Goal: Task Accomplishment & Management: Complete application form

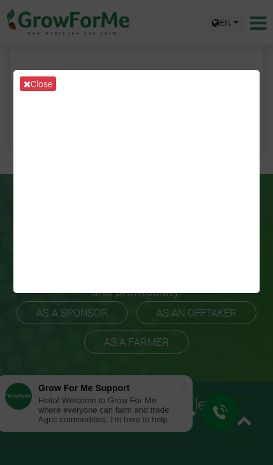
scroll to position [627, 0]
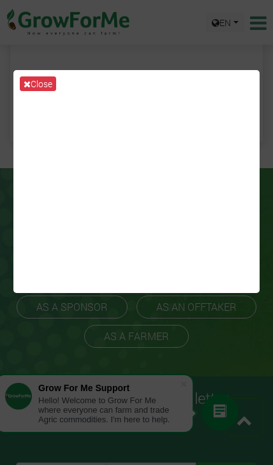
click at [184, 377] on div "Close" at bounding box center [136, 232] width 273 height 465
click at [178, 382] on div "Close" at bounding box center [136, 232] width 273 height 465
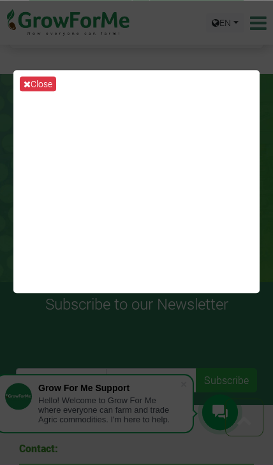
scroll to position [738, 0]
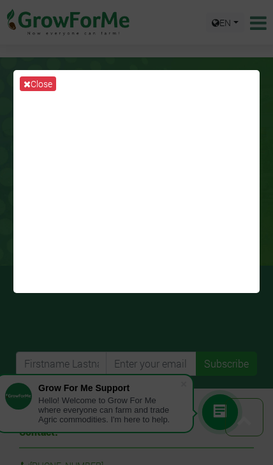
click at [35, 85] on button "Close" at bounding box center [38, 83] width 36 height 15
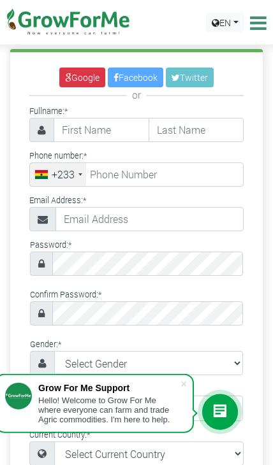
scroll to position [0, 0]
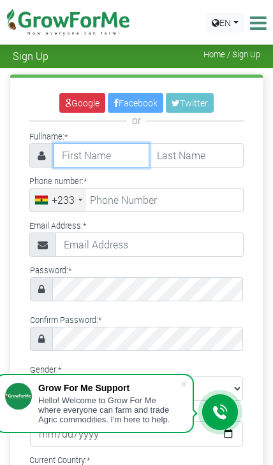
click at [128, 165] on input "text" at bounding box center [101, 155] width 96 height 24
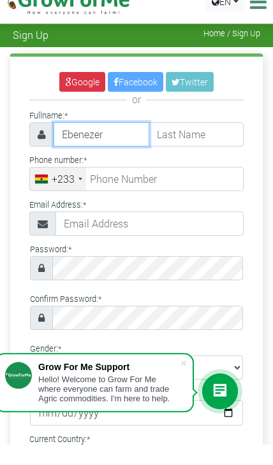
type input "Ebenezer"
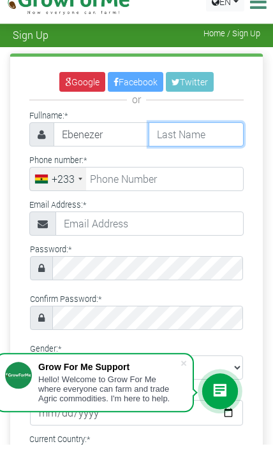
click at [197, 143] on input "text" at bounding box center [196, 155] width 96 height 24
type input "Anim"
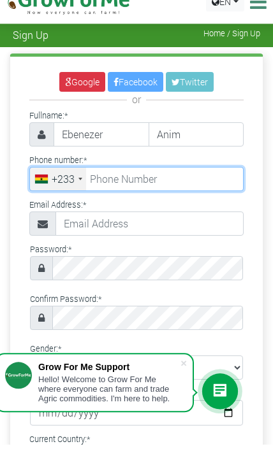
click at [168, 188] on input "tel" at bounding box center [136, 200] width 214 height 24
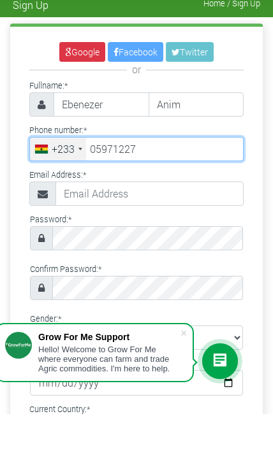
type input "59 712 2779"
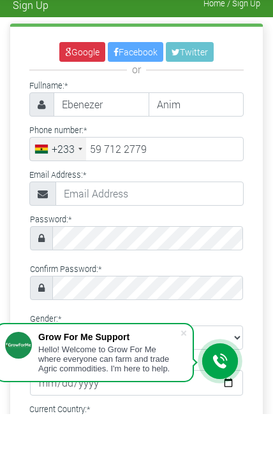
scroll to position [51, 0]
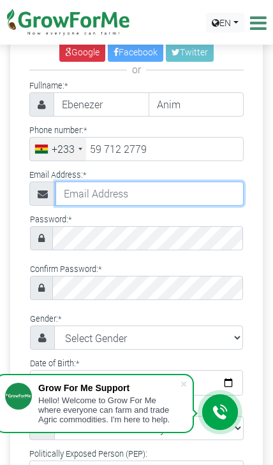
click at [170, 194] on input "text" at bounding box center [149, 193] width 188 height 24
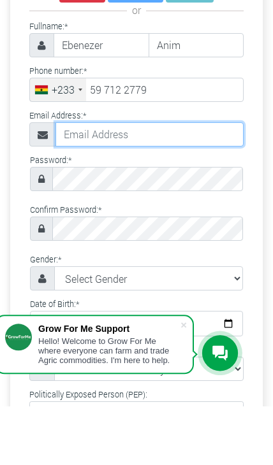
type input "[EMAIL_ADDRESS][DOMAIN_NAME]"
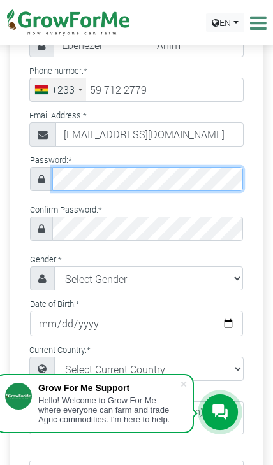
scroll to position [110, 0]
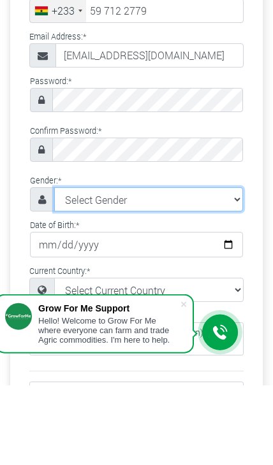
click at [172, 267] on select "Select Gender [DEMOGRAPHIC_DATA] [DEMOGRAPHIC_DATA]" at bounding box center [148, 279] width 188 height 24
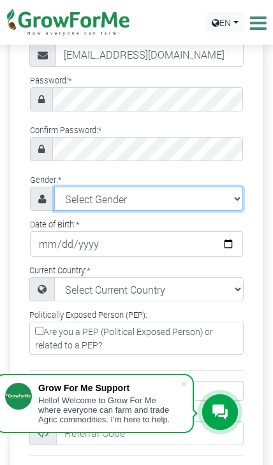
click at [167, 202] on select "Select Gender [DEMOGRAPHIC_DATA] [DEMOGRAPHIC_DATA]" at bounding box center [148, 199] width 188 height 24
click at [183, 207] on select "Select Gender [DEMOGRAPHIC_DATA] [DEMOGRAPHIC_DATA]" at bounding box center [148, 199] width 188 height 24
select select "[DEMOGRAPHIC_DATA]"
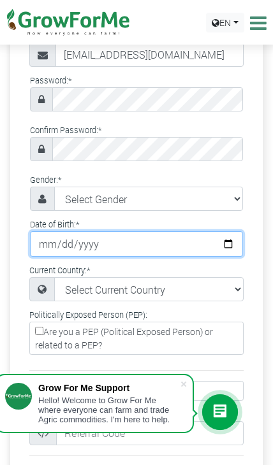
click at [176, 238] on input "date" at bounding box center [136, 243] width 213 height 25
click at [201, 239] on input "[DATE]" at bounding box center [136, 243] width 213 height 25
type input "[DATE]"
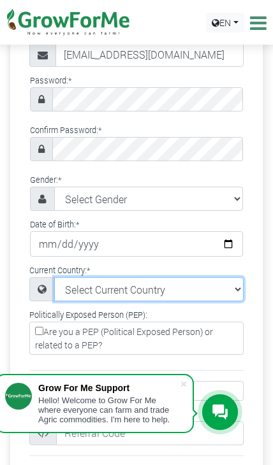
click at [219, 283] on select "Select Current Country [GEOGRAPHIC_DATA] [GEOGRAPHIC_DATA] [GEOGRAPHIC_DATA] [U…" at bounding box center [148, 289] width 189 height 24
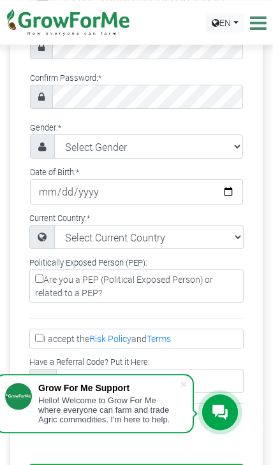
scroll to position [242, 0]
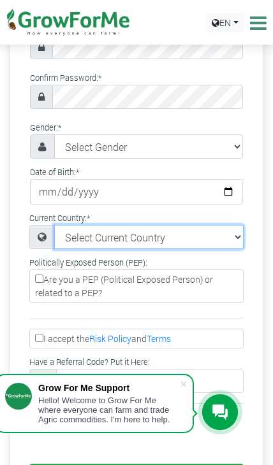
click at [227, 233] on select "Select Current Country [GEOGRAPHIC_DATA] [GEOGRAPHIC_DATA] [GEOGRAPHIC_DATA] [U…" at bounding box center [148, 237] width 189 height 24
select select "[GEOGRAPHIC_DATA]"
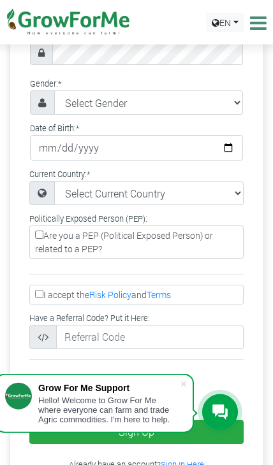
scroll to position [287, 0]
click at [31, 289] on label "I accept the Risk Policy and Terms" at bounding box center [136, 294] width 214 height 20
click at [35, 289] on input "I accept the Risk Policy and Terms" at bounding box center [39, 293] width 8 height 8
checkbox input "true"
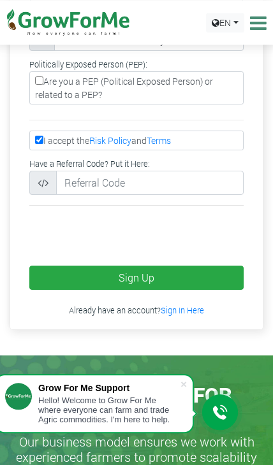
scroll to position [440, 0]
click at [187, 265] on button "Sign Up" at bounding box center [136, 277] width 214 height 24
click at [187, 268] on button "Sign Up" at bounding box center [136, 277] width 214 height 24
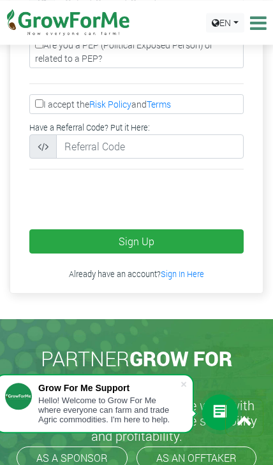
scroll to position [567, 0]
click at [68, 237] on button "Sign Up" at bounding box center [136, 241] width 214 height 24
type input "59 712 2779"
click at [31, 103] on label "I accept the Risk Policy and Terms" at bounding box center [136, 104] width 214 height 20
click at [35, 103] on input "I accept the Risk Policy and Terms" at bounding box center [39, 103] width 8 height 8
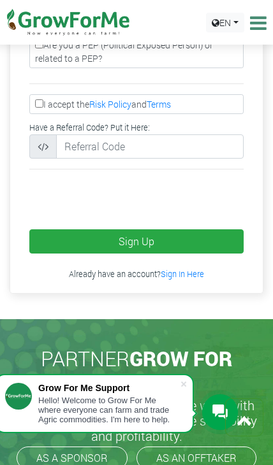
checkbox input "true"
click at [104, 229] on button "Sign Up" at bounding box center [136, 241] width 214 height 24
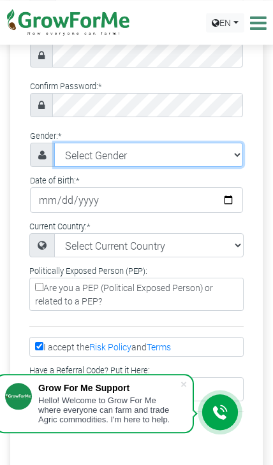
scroll to position [325, 0]
click at [215, 157] on select "Select Gender [DEMOGRAPHIC_DATA] [DEMOGRAPHIC_DATA]" at bounding box center [148, 155] width 188 height 24
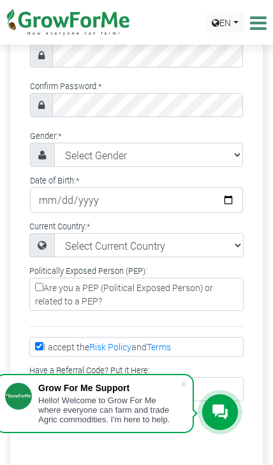
click at [159, 220] on div "Current Country: * Select Current Country Afghanistan Albania Algeria American …" at bounding box center [136, 237] width 233 height 39
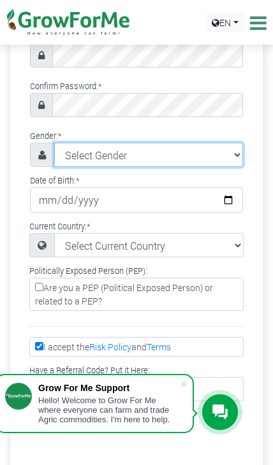
click at [212, 157] on select "Select Gender [DEMOGRAPHIC_DATA] [DEMOGRAPHIC_DATA]" at bounding box center [148, 155] width 188 height 24
select select "[DEMOGRAPHIC_DATA]"
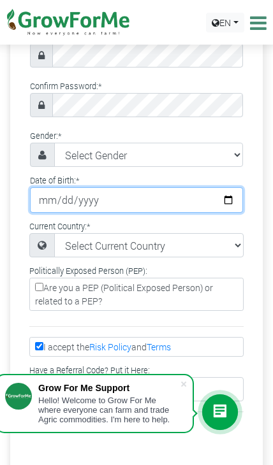
click at [209, 195] on input "date" at bounding box center [136, 199] width 213 height 25
click at [214, 197] on input "[DATE]" at bounding box center [136, 199] width 213 height 25
type input "1998-07-09"
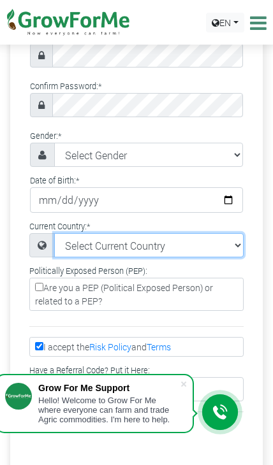
click at [202, 244] on select "Select Current Country [GEOGRAPHIC_DATA] [GEOGRAPHIC_DATA] [GEOGRAPHIC_DATA] [U…" at bounding box center [148, 245] width 189 height 24
select select "[GEOGRAPHIC_DATA]"
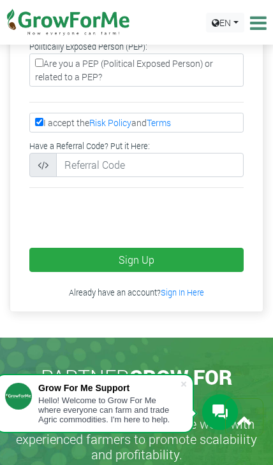
scroll to position [548, 0]
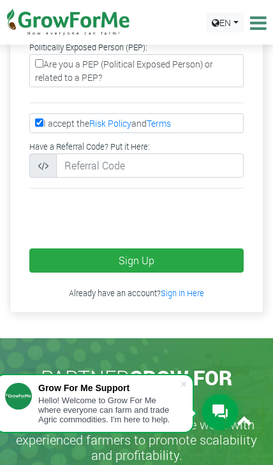
click at [167, 255] on button "Sign Up" at bounding box center [136, 260] width 214 height 24
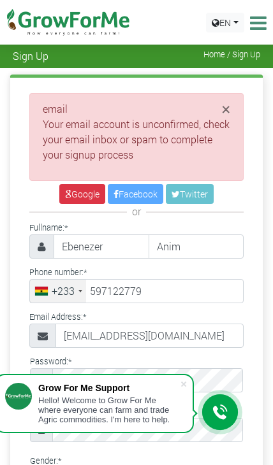
type input "59 712 2779"
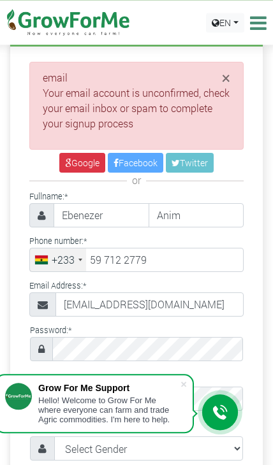
scroll to position [31, 0]
